Goal: Task Accomplishment & Management: Manage account settings

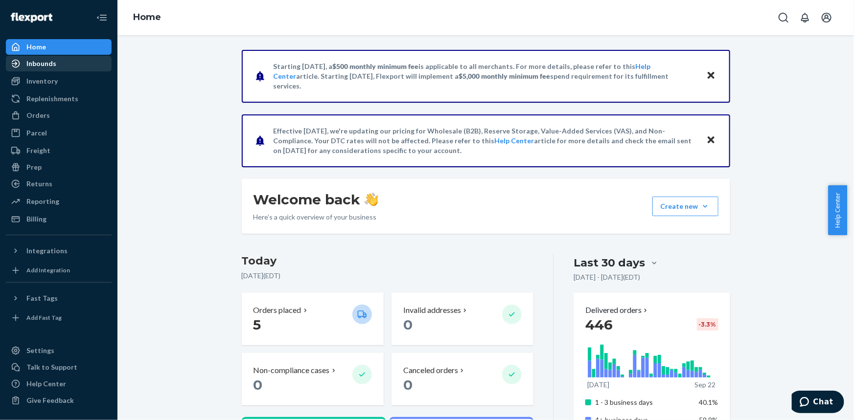
click at [40, 70] on div "Inbounds" at bounding box center [59, 64] width 104 height 14
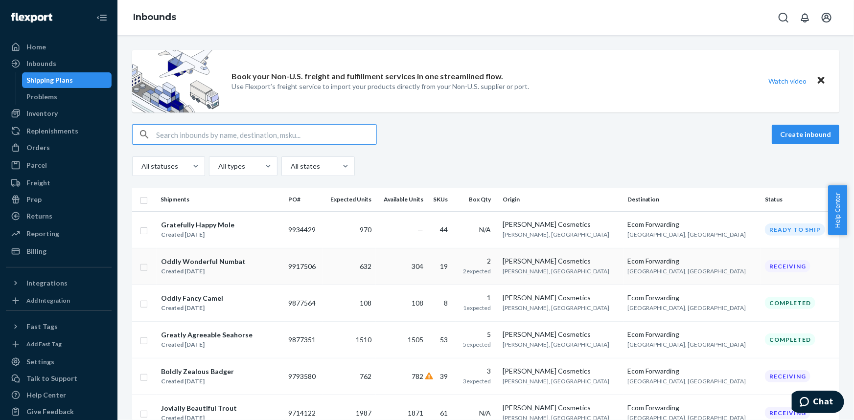
click at [201, 262] on div "Oddly Wonderful Numbat" at bounding box center [203, 262] width 85 height 10
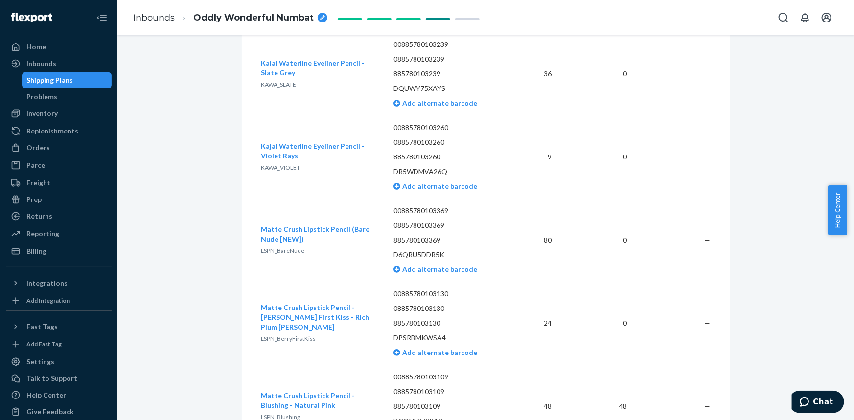
scroll to position [1111, 0]
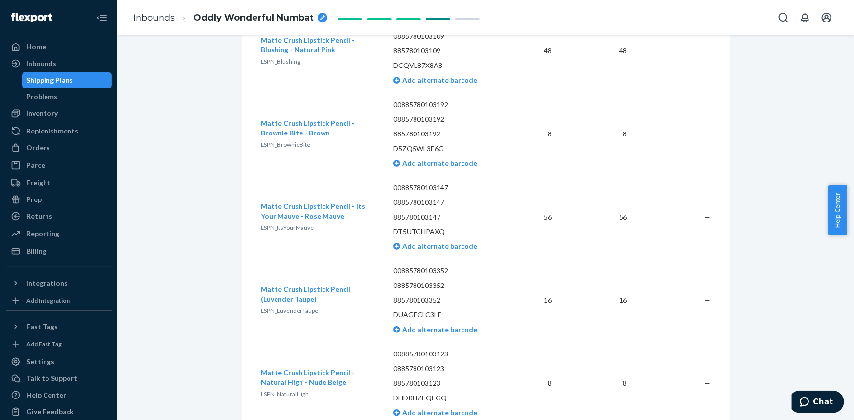
drag, startPoint x: 850, startPoint y: 190, endPoint x: 853, endPoint y: 401, distance: 210.8
click at [853, 401] on body "Home Inbounds Shipping Plans Problems Inventory Products Replenishments Orders …" at bounding box center [427, 210] width 854 height 420
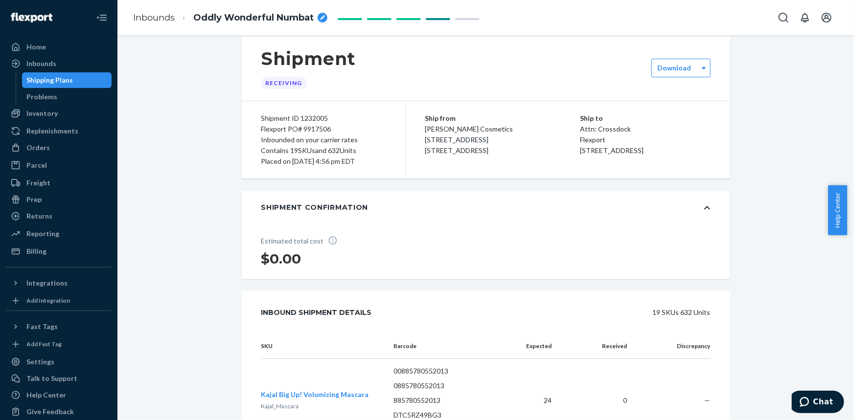
scroll to position [0, 0]
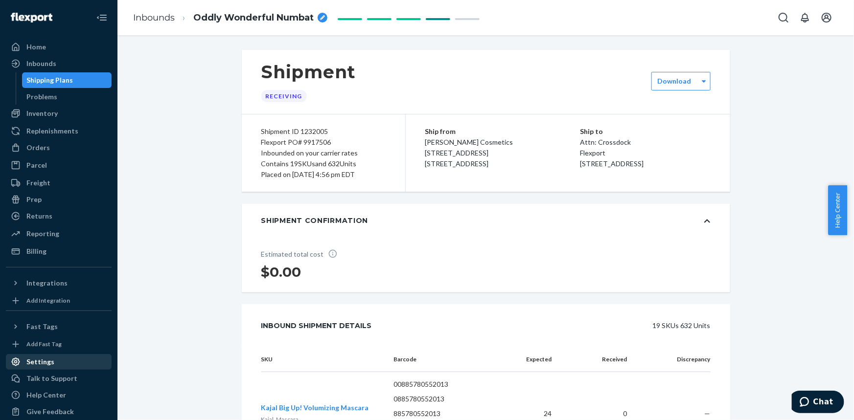
click at [49, 361] on div "Settings" at bounding box center [40, 362] width 28 height 10
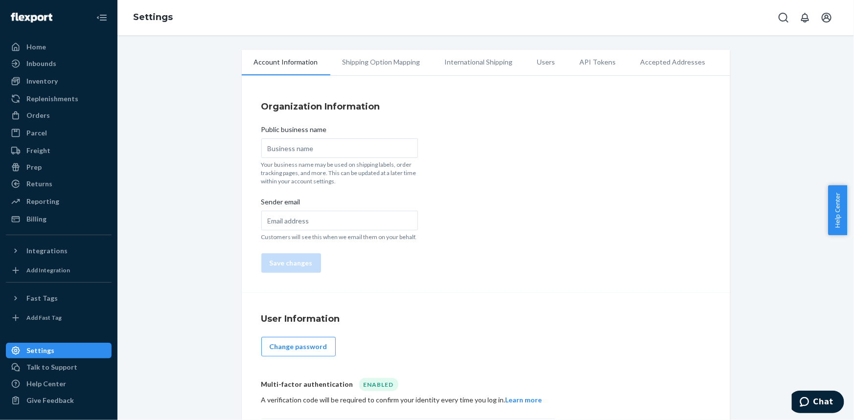
click at [533, 215] on div "Organization Information Public business name Your business name may be used on…" at bounding box center [486, 187] width 488 height 212
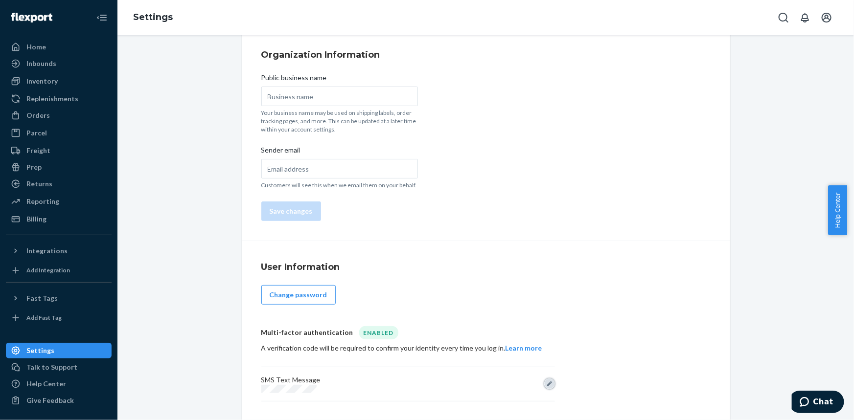
click at [546, 387] on button "Edit" at bounding box center [549, 384] width 11 height 11
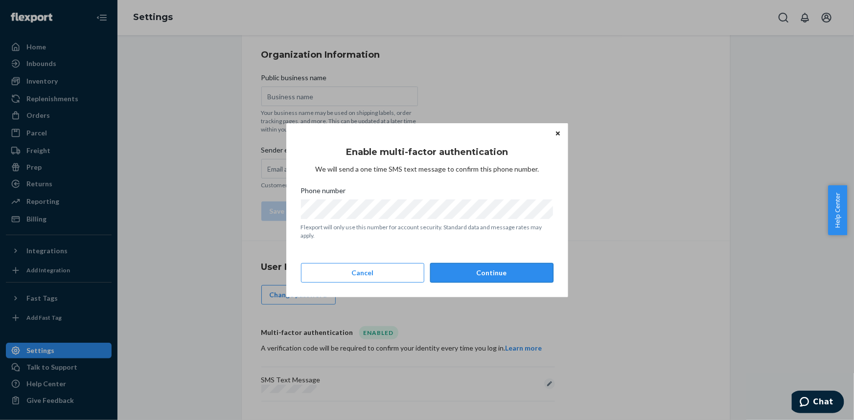
click at [526, 264] on button "Continue" at bounding box center [491, 273] width 123 height 20
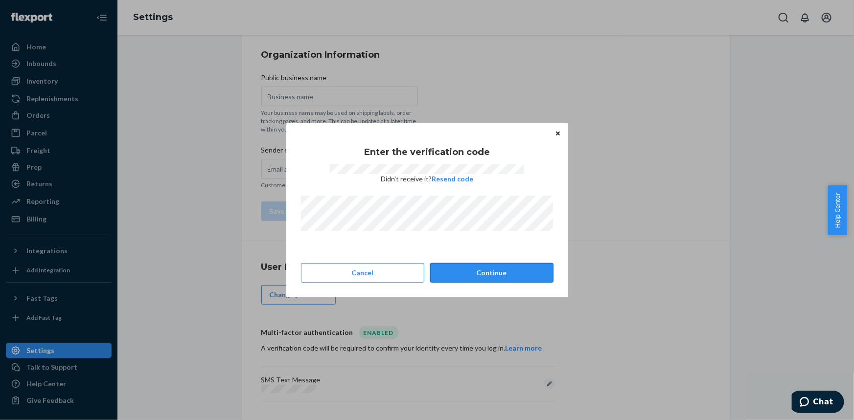
click at [498, 279] on button "Continue" at bounding box center [491, 273] width 123 height 20
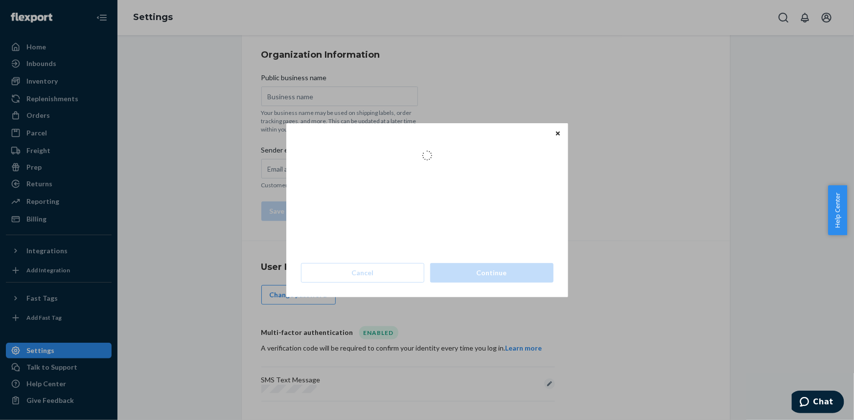
scroll to position [0, 0]
